Goal: Task Accomplishment & Management: Use online tool/utility

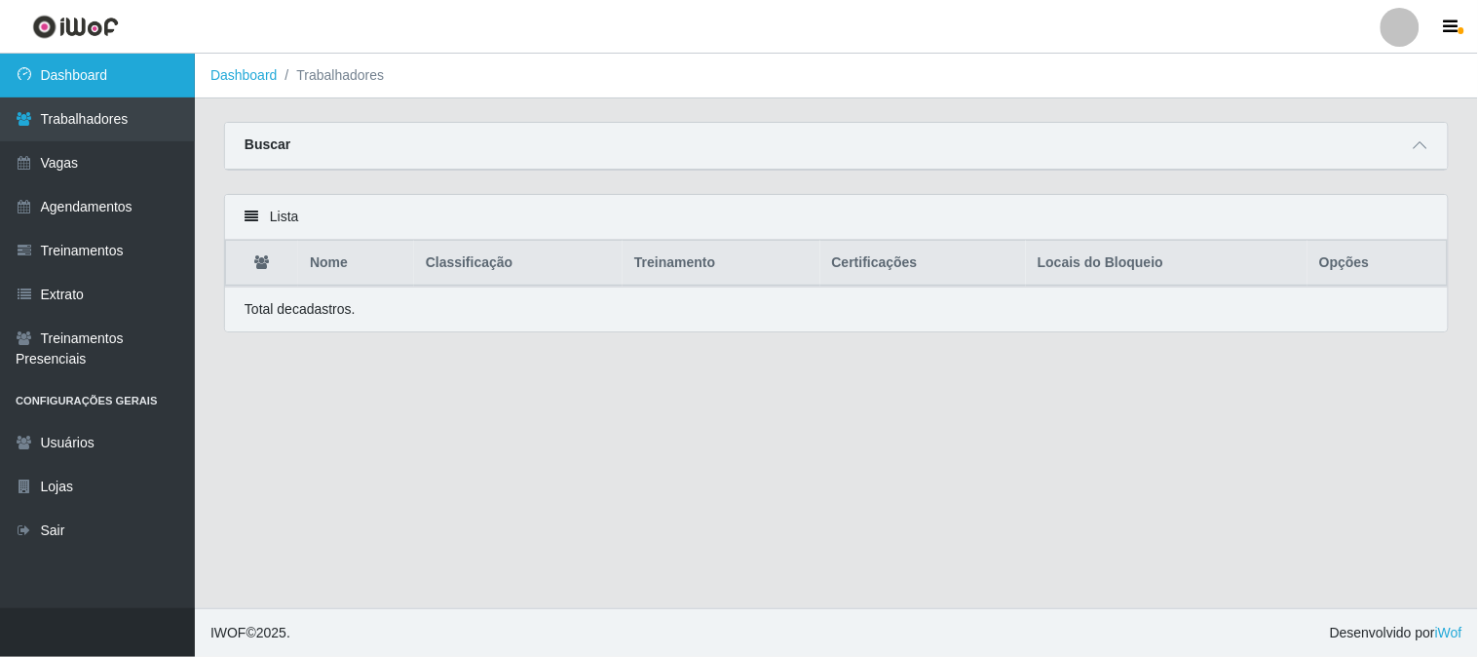
click at [40, 54] on link "Dashboard" at bounding box center [97, 76] width 195 height 44
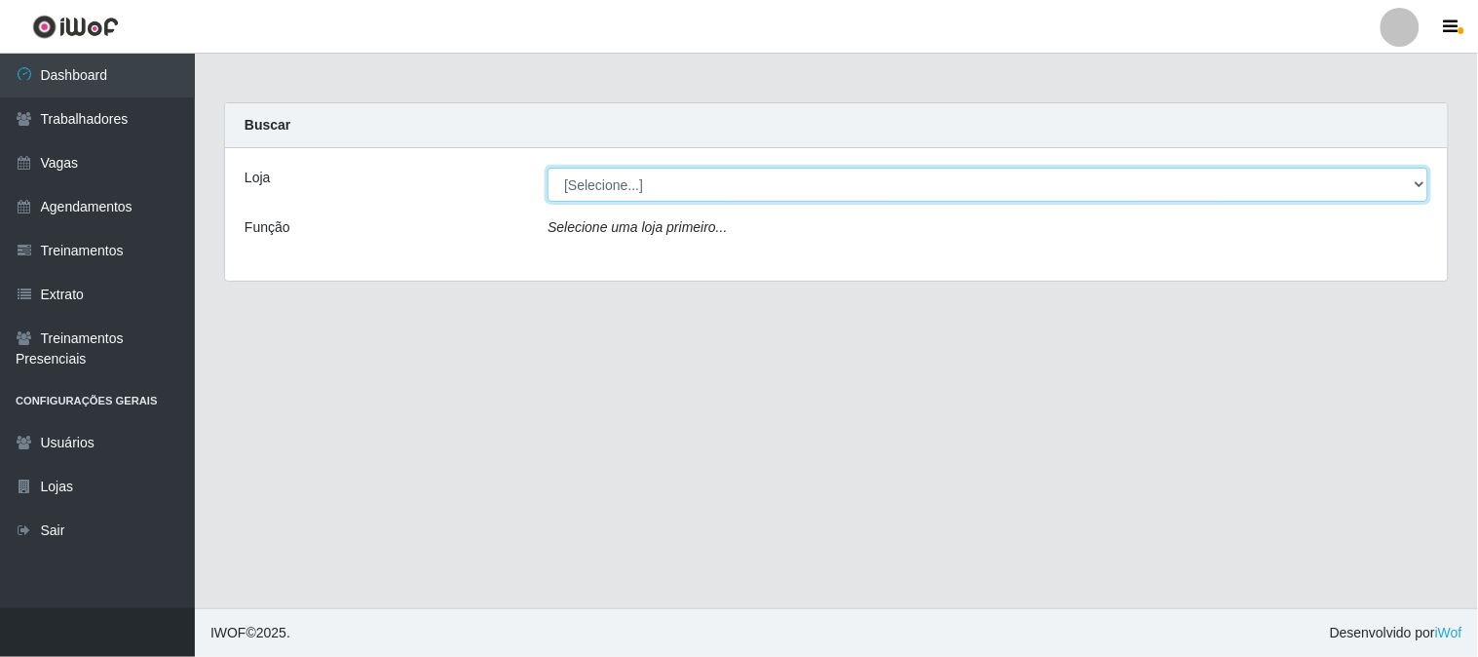
click at [625, 190] on select "[Selecione...] Sapore D'italia" at bounding box center [988, 185] width 881 height 34
select select "266"
click at [548, 168] on select "[Selecione...] Sapore D'italia" at bounding box center [988, 185] width 881 height 34
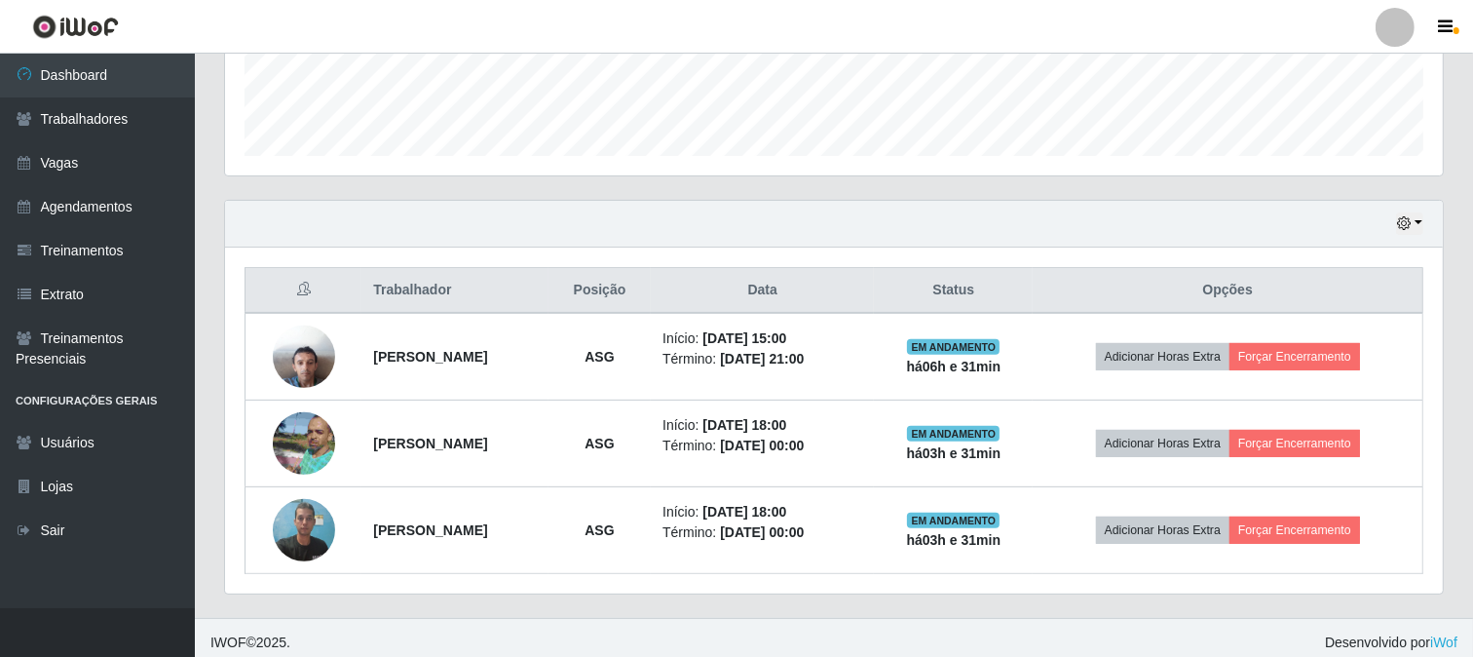
scroll to position [550, 0]
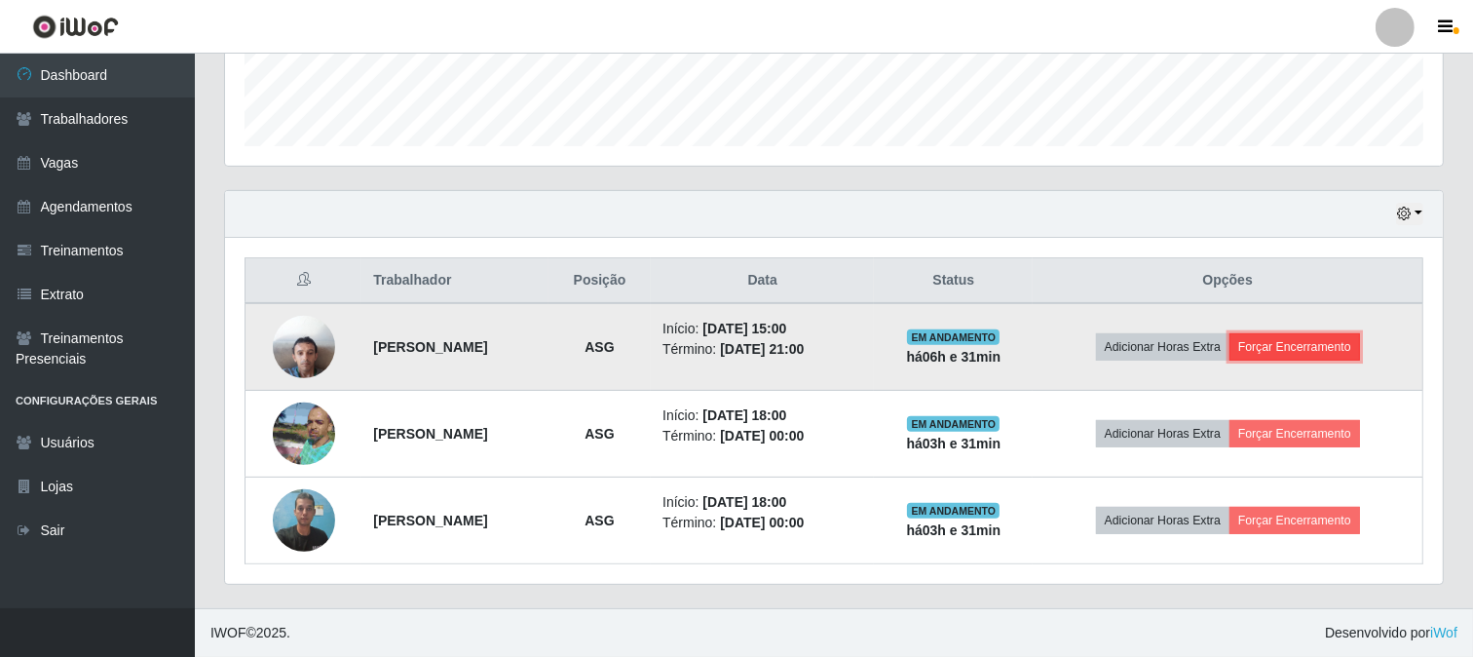
click at [1342, 348] on button "Forçar Encerramento" at bounding box center [1295, 346] width 131 height 27
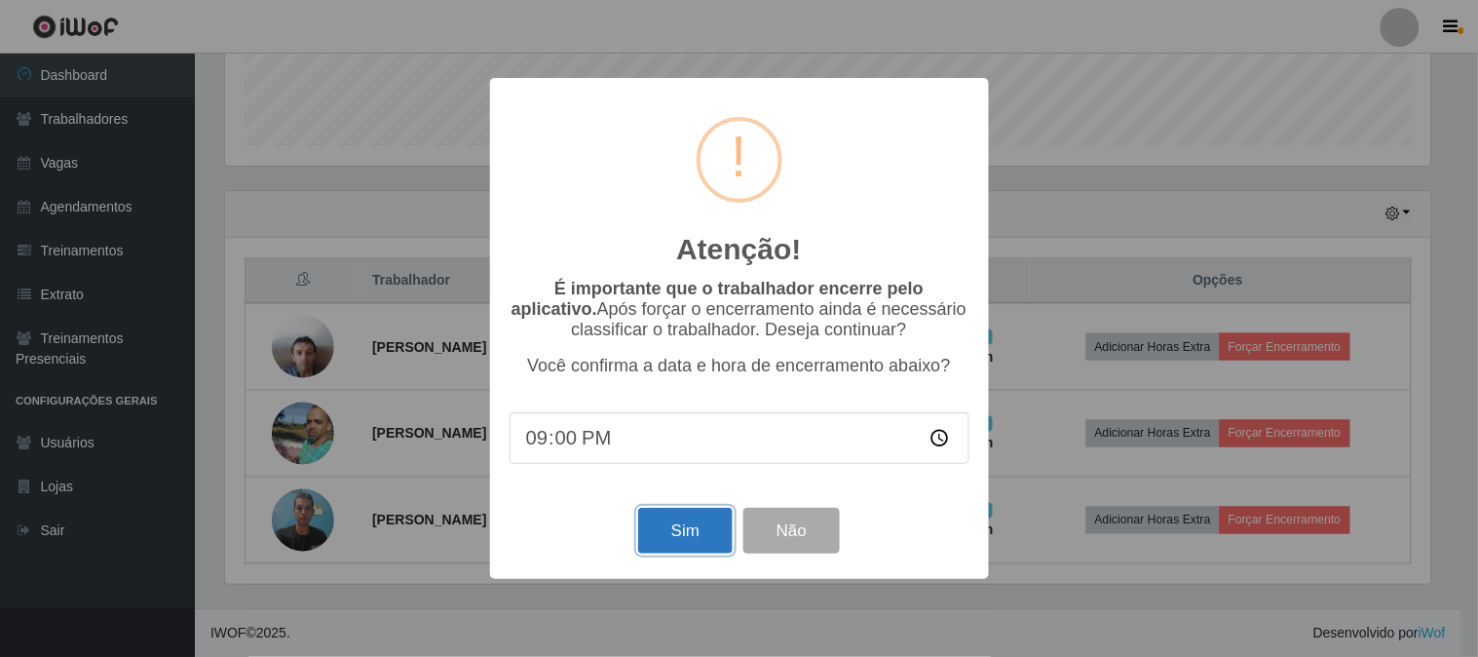
click at [705, 532] on button "Sim" at bounding box center [685, 531] width 95 height 46
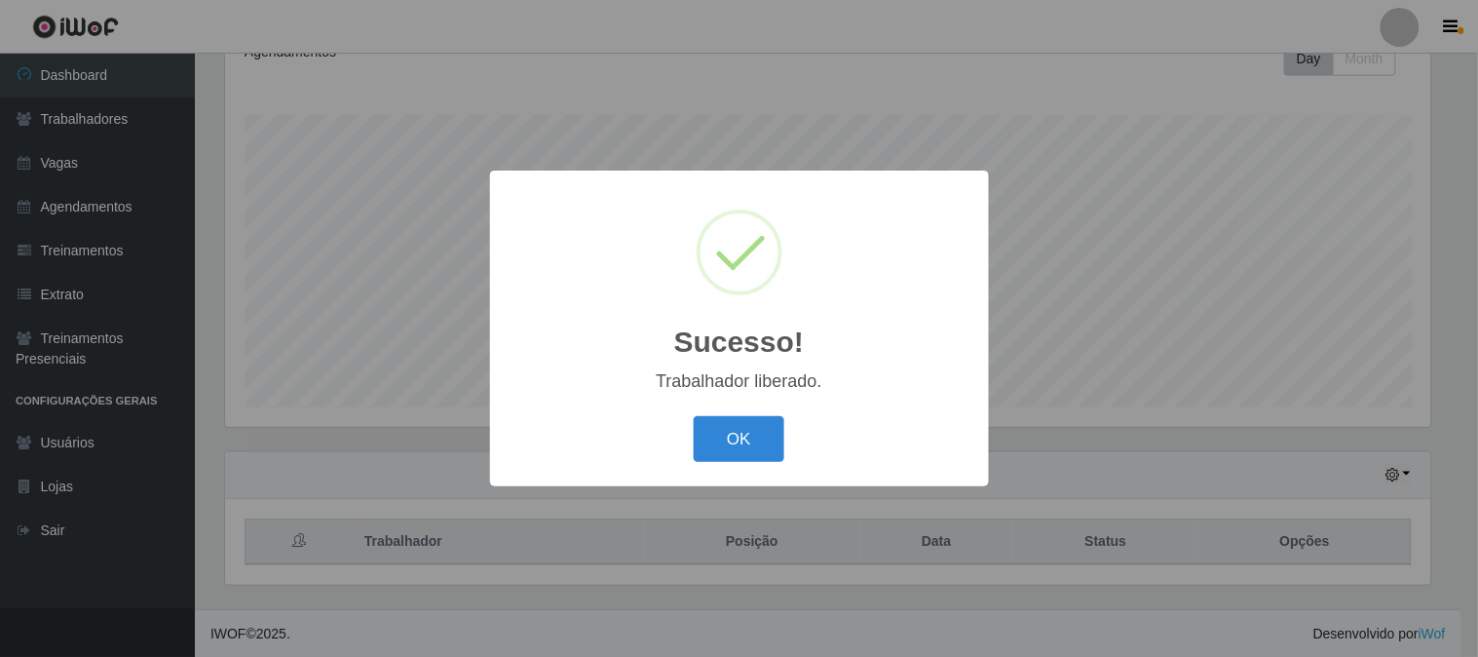
click at [754, 444] on button "OK" at bounding box center [739, 439] width 91 height 46
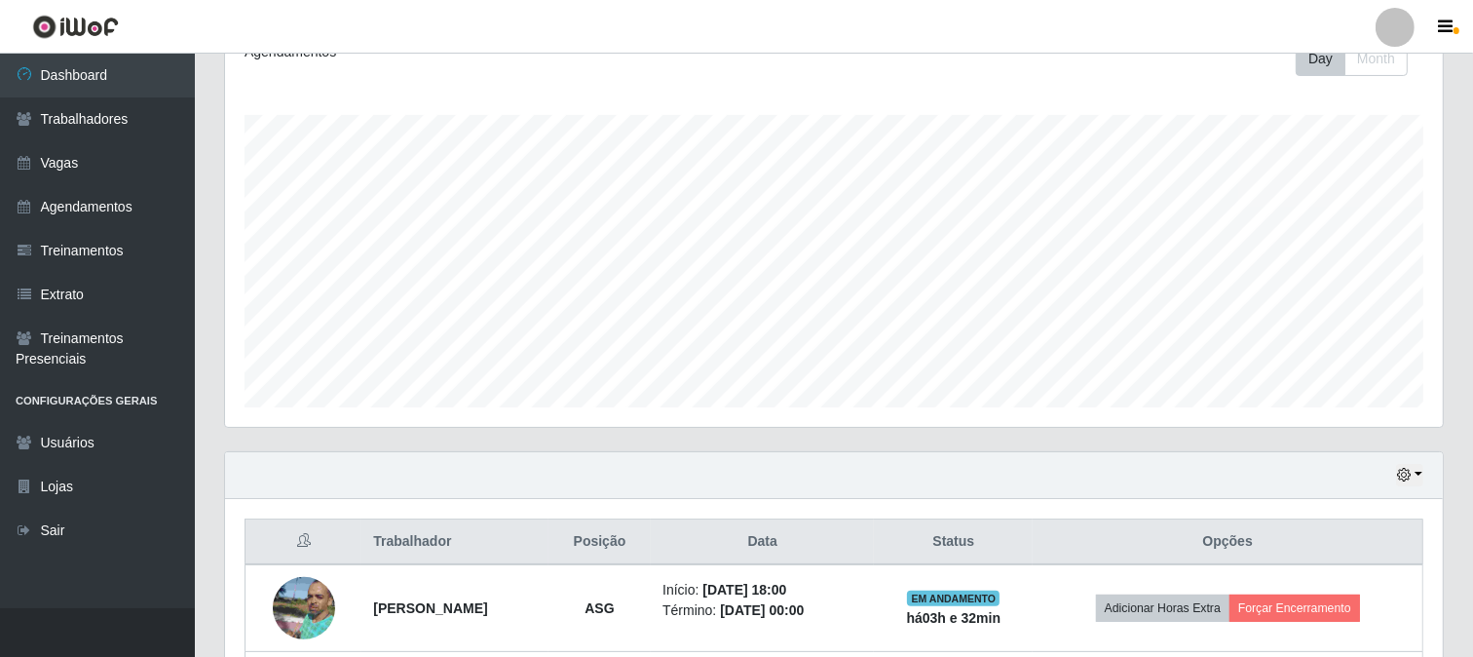
scroll to position [464, 0]
